Goal: Book appointment/travel/reservation

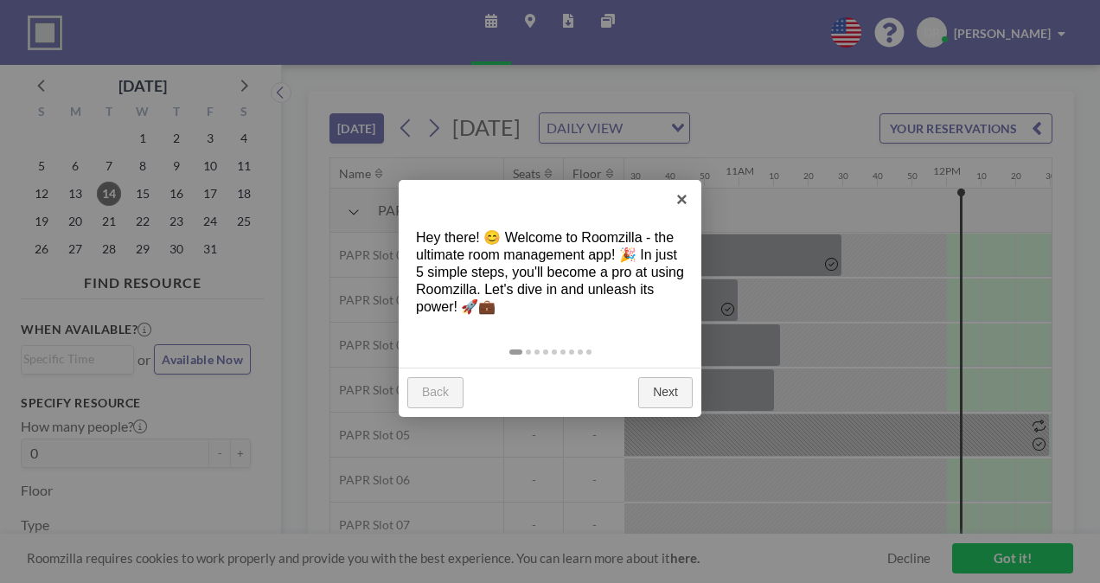
scroll to position [0, 2455]
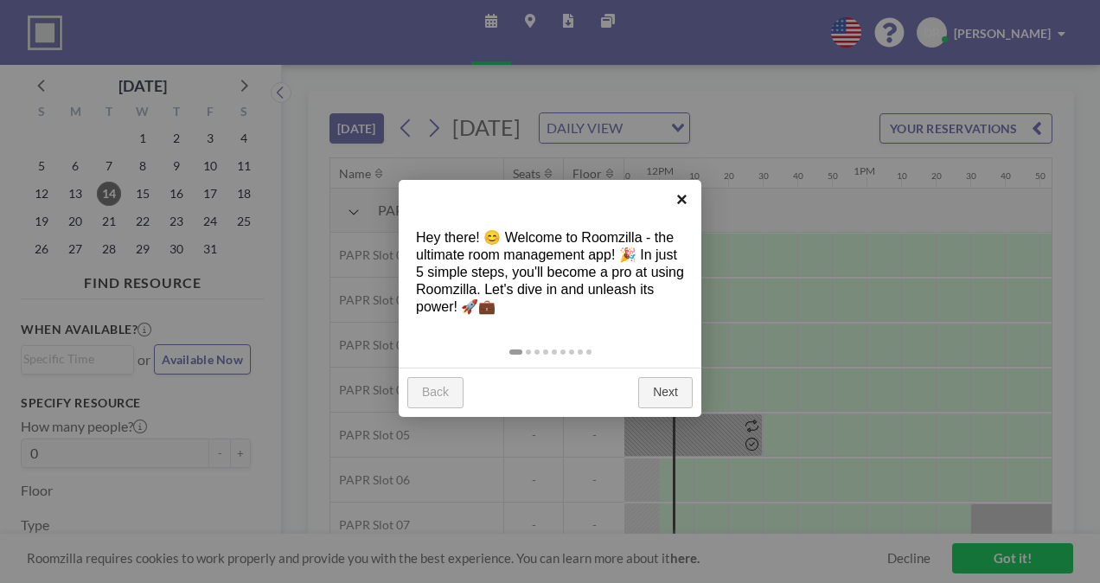
click at [681, 201] on link "×" at bounding box center [681, 199] width 39 height 39
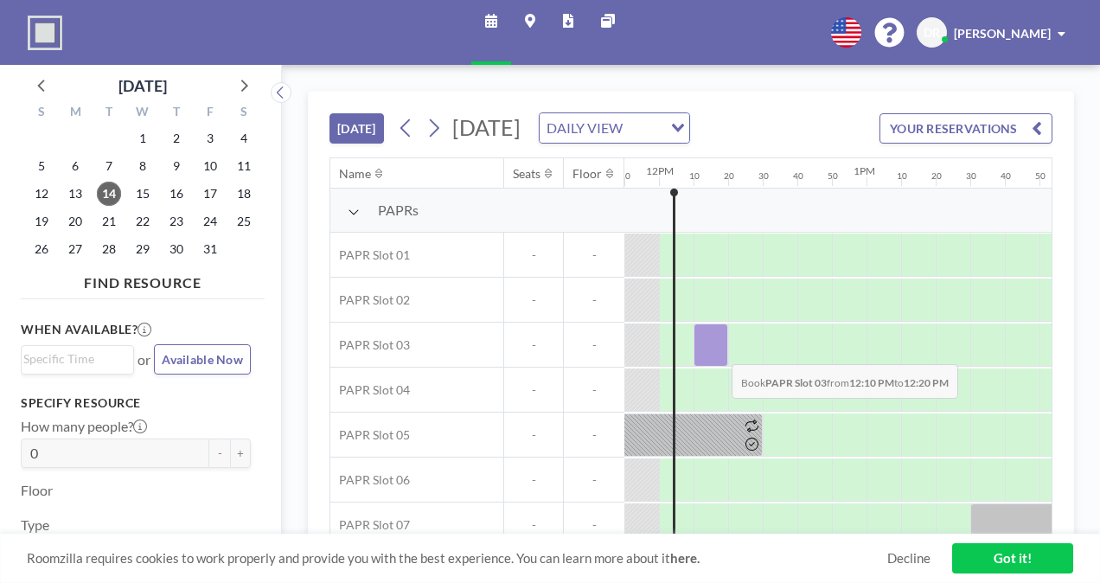
click at [718, 367] on div at bounding box center [710, 344] width 35 height 43
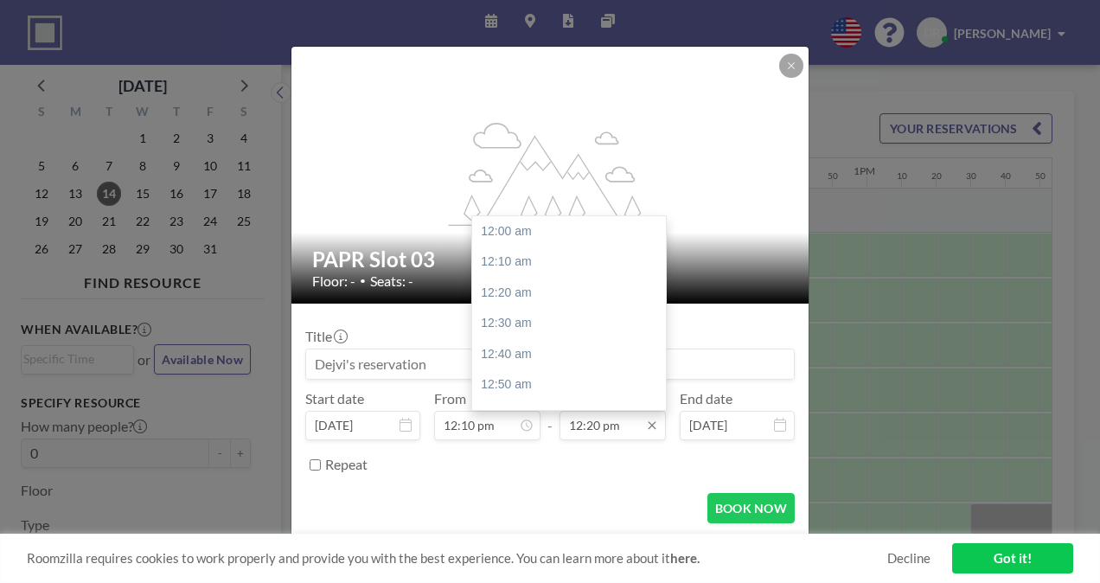
scroll to position [2277, 0]
click at [593, 424] on input "12:20 pm" at bounding box center [612, 425] width 106 height 29
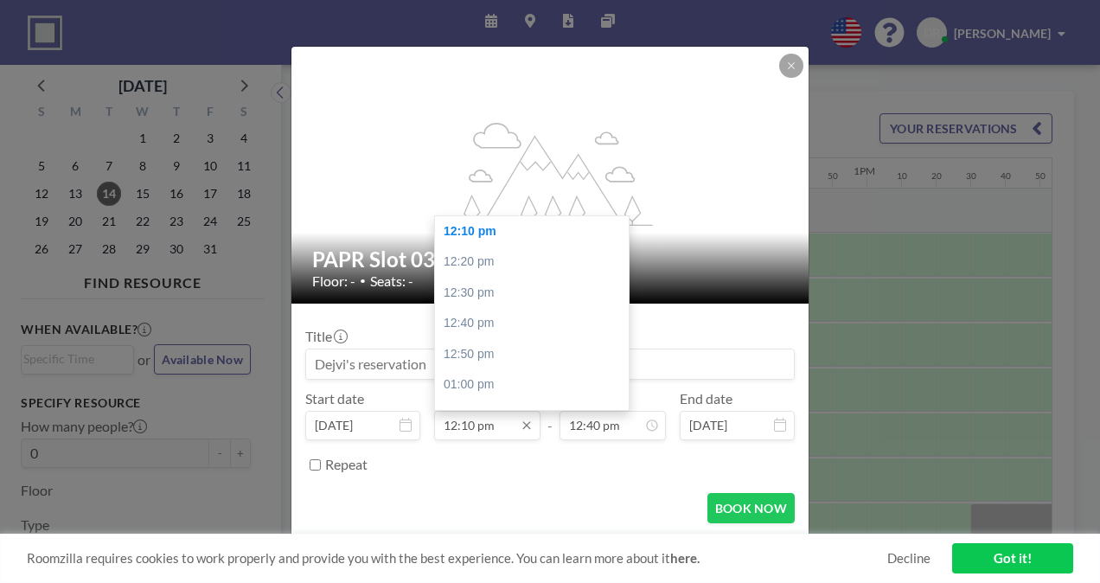
type input "12:40 pm"
click at [470, 423] on input "12:10 pm" at bounding box center [487, 425] width 106 height 29
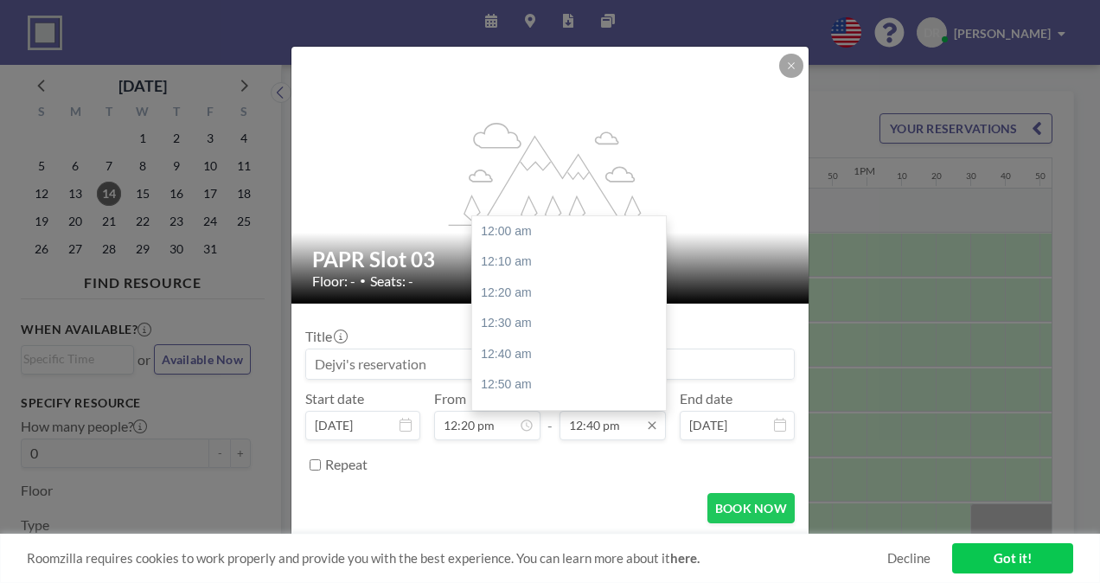
scroll to position [2339, 0]
type input "12:20 pm"
click at [593, 427] on input "12:40 pm" at bounding box center [612, 425] width 106 height 29
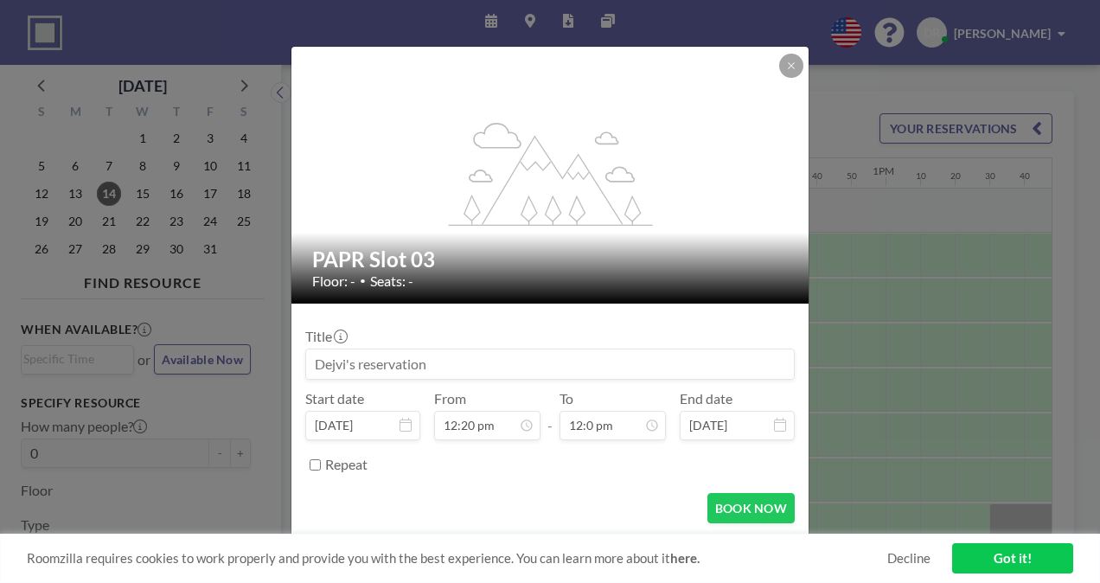
scroll to position [0, 2490]
type input "12:50 pm"
click at [740, 508] on button "BOOK NOW" at bounding box center [750, 508] width 87 height 30
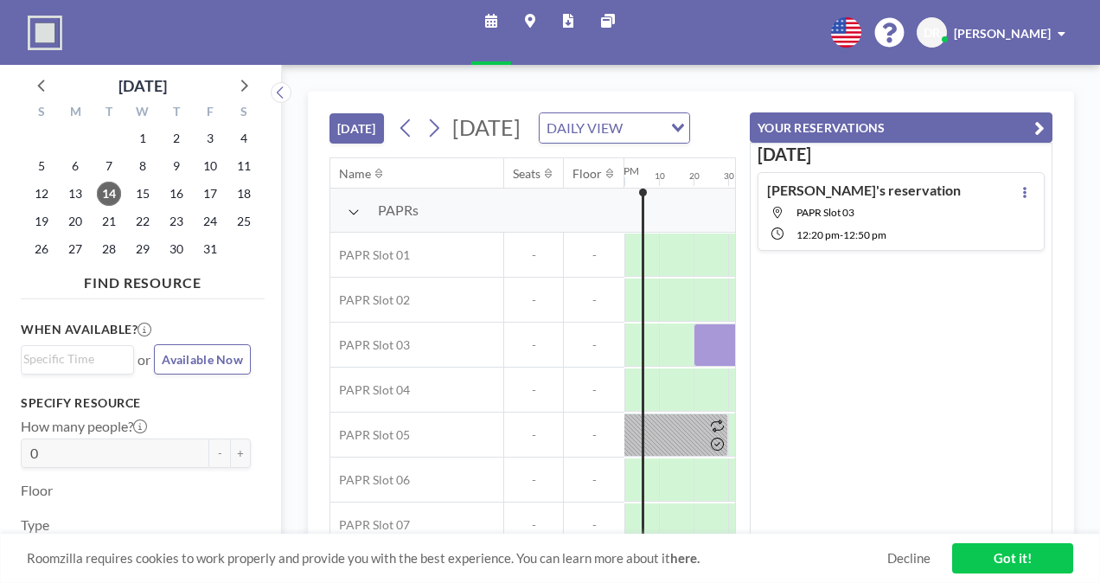
click at [1037, 88] on div "[DATE] [DATE] DAILY VIEW Loading... Name Seats Floor 12AM 10 20 30 40 50 1AM 10…" at bounding box center [691, 324] width 818 height 518
click at [1034, 112] on button "YOUR RESERVATIONS" at bounding box center [901, 127] width 303 height 30
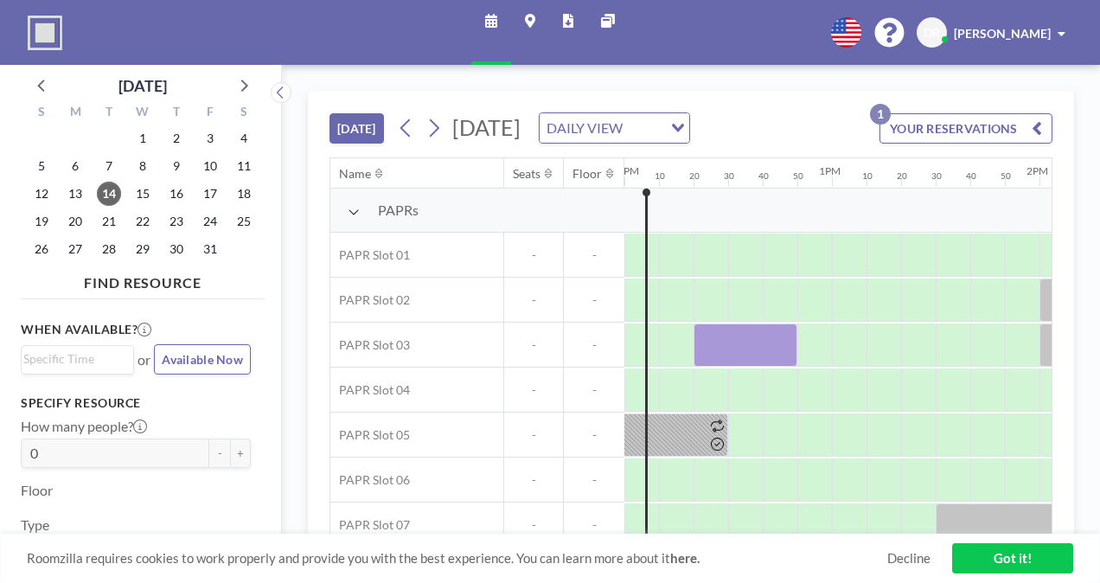
scroll to position [0, 2490]
